Goal: Navigation & Orientation: Find specific page/section

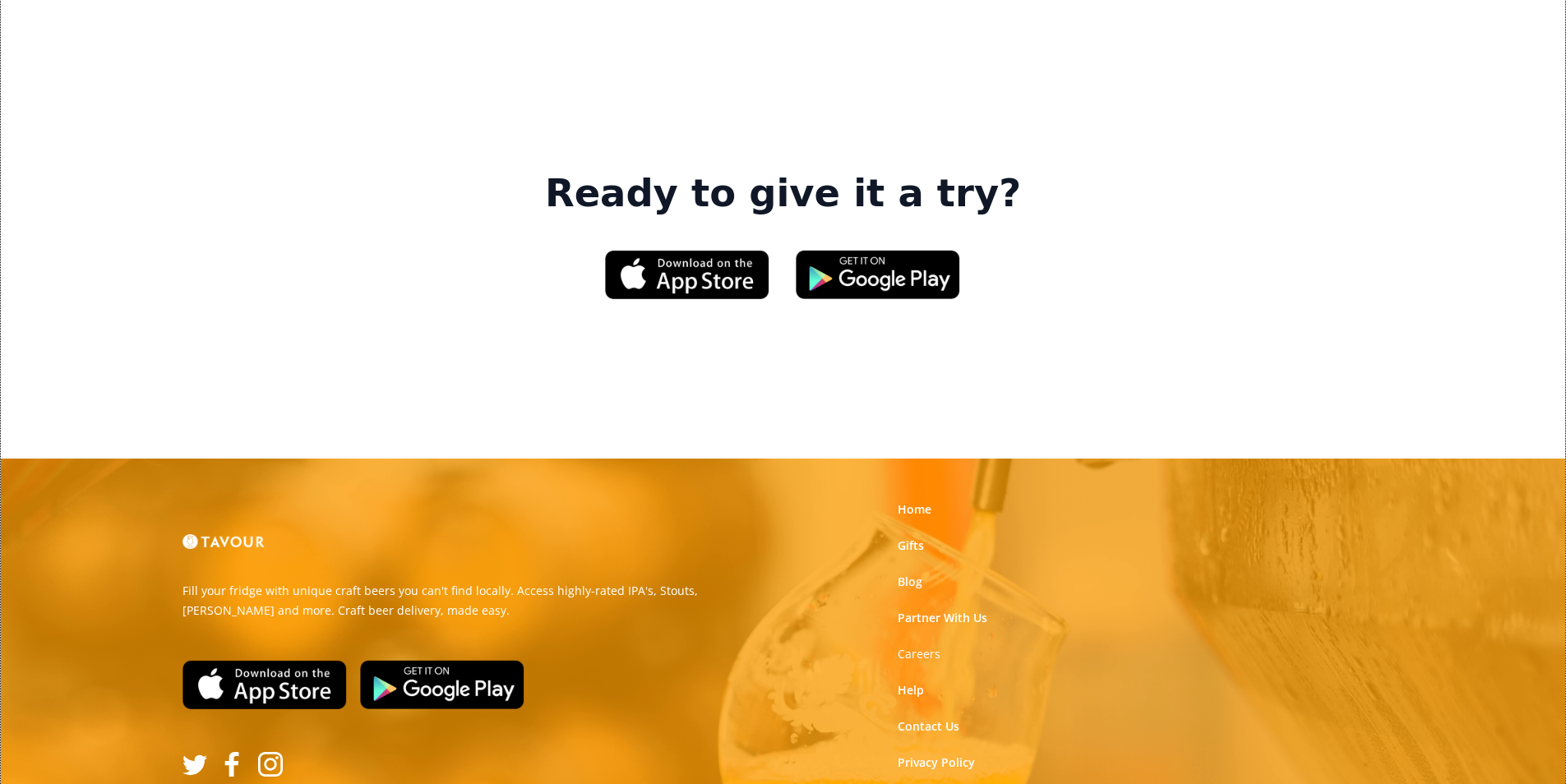
scroll to position [2487, 0]
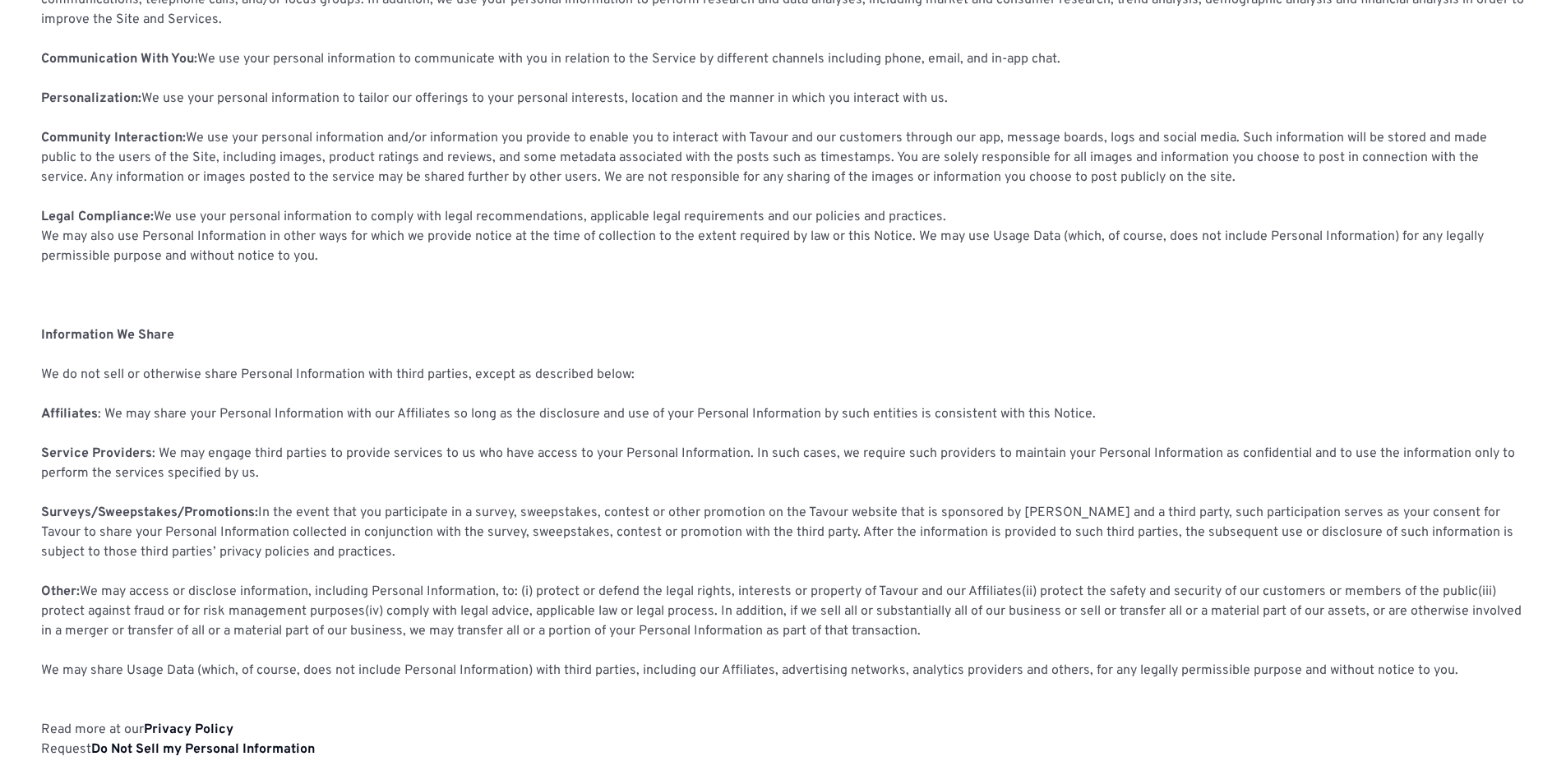
scroll to position [986, 0]
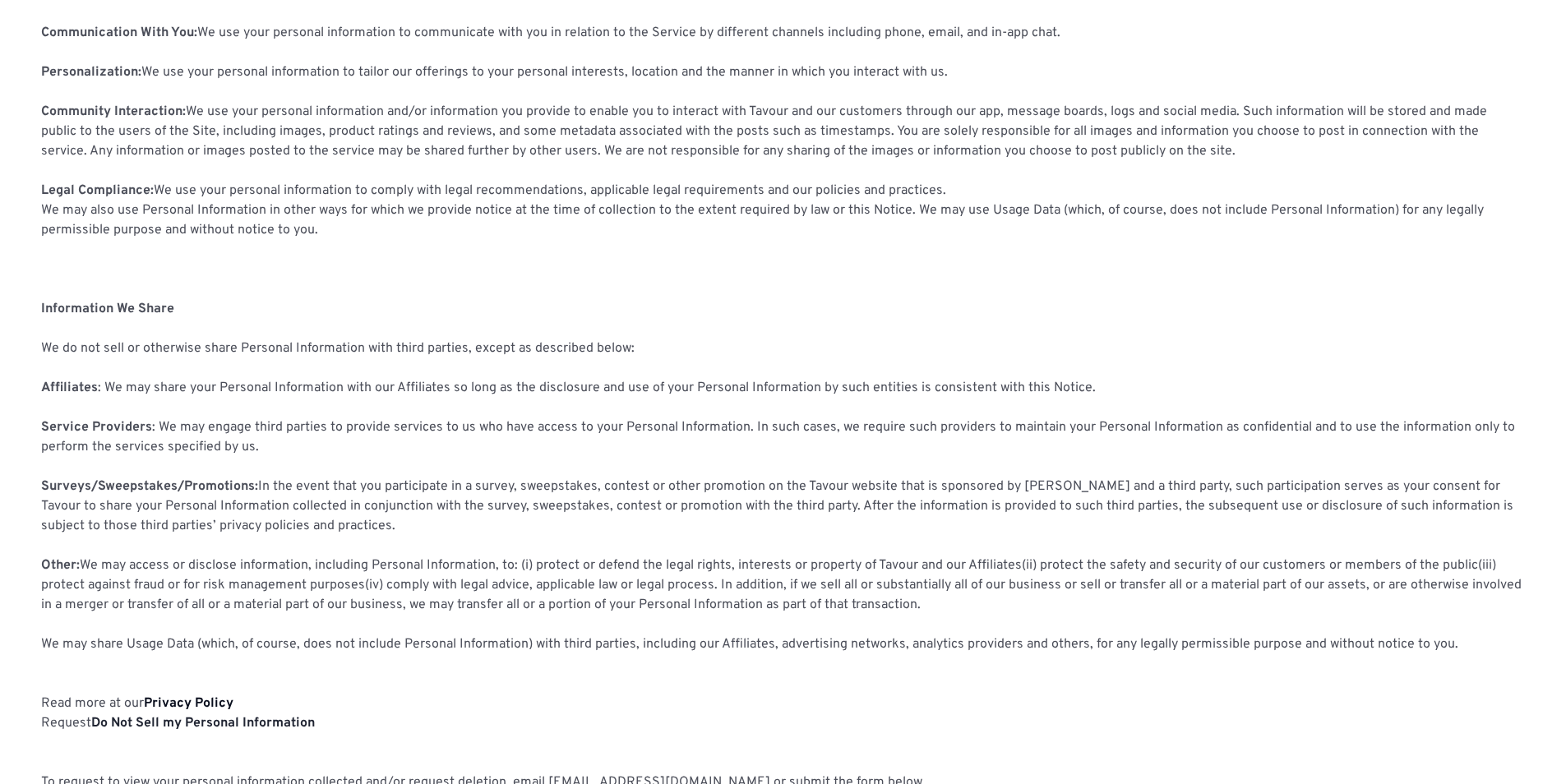
click at [206, 721] on strong "Do Not Sell my Personal Information" at bounding box center [202, 723] width 224 height 16
